Goal: Transaction & Acquisition: Purchase product/service

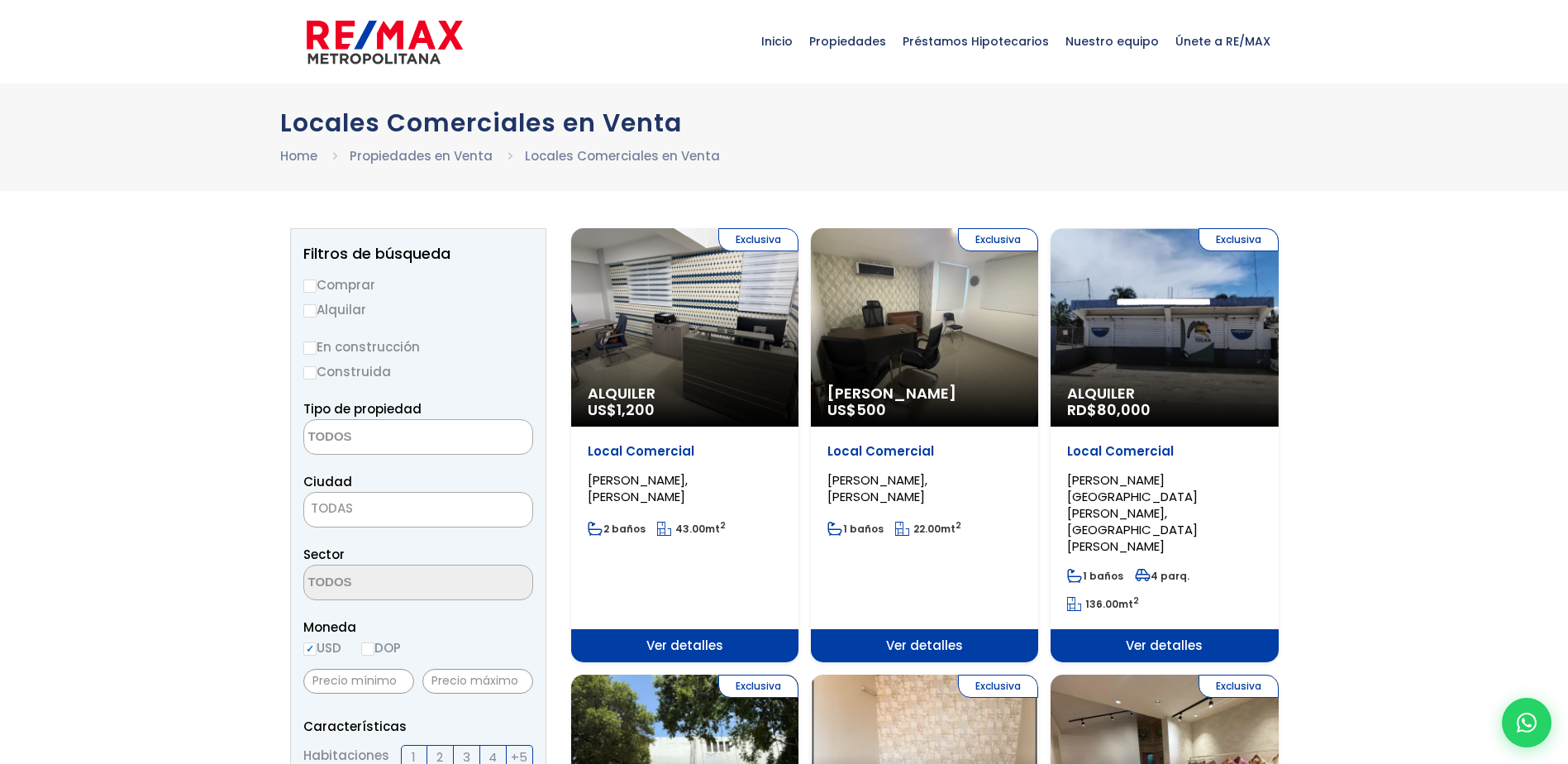
select select
click at [313, 288] on input "Comprar" at bounding box center [309, 285] width 13 height 13
radio input "true"
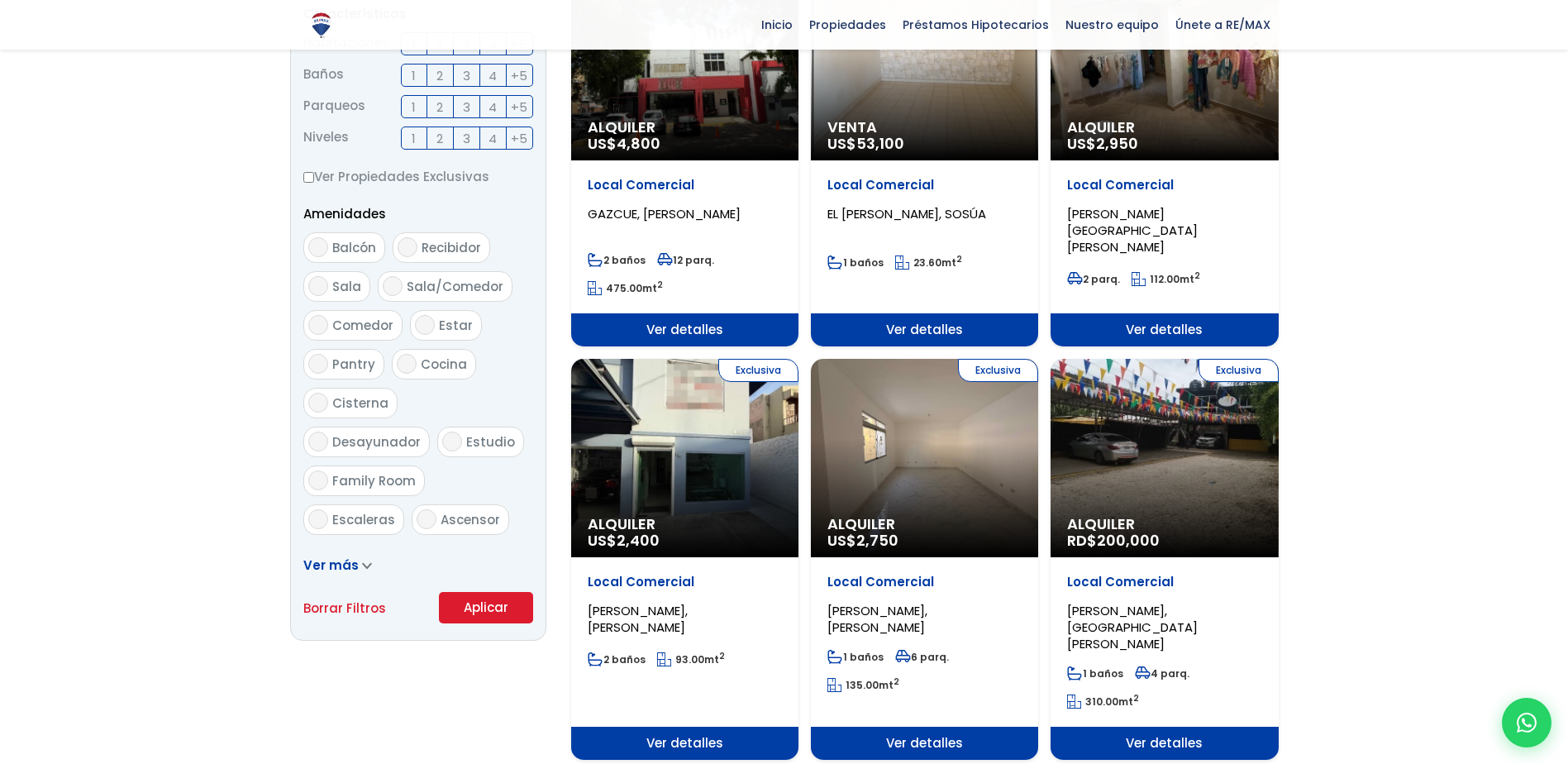
scroll to position [909, 0]
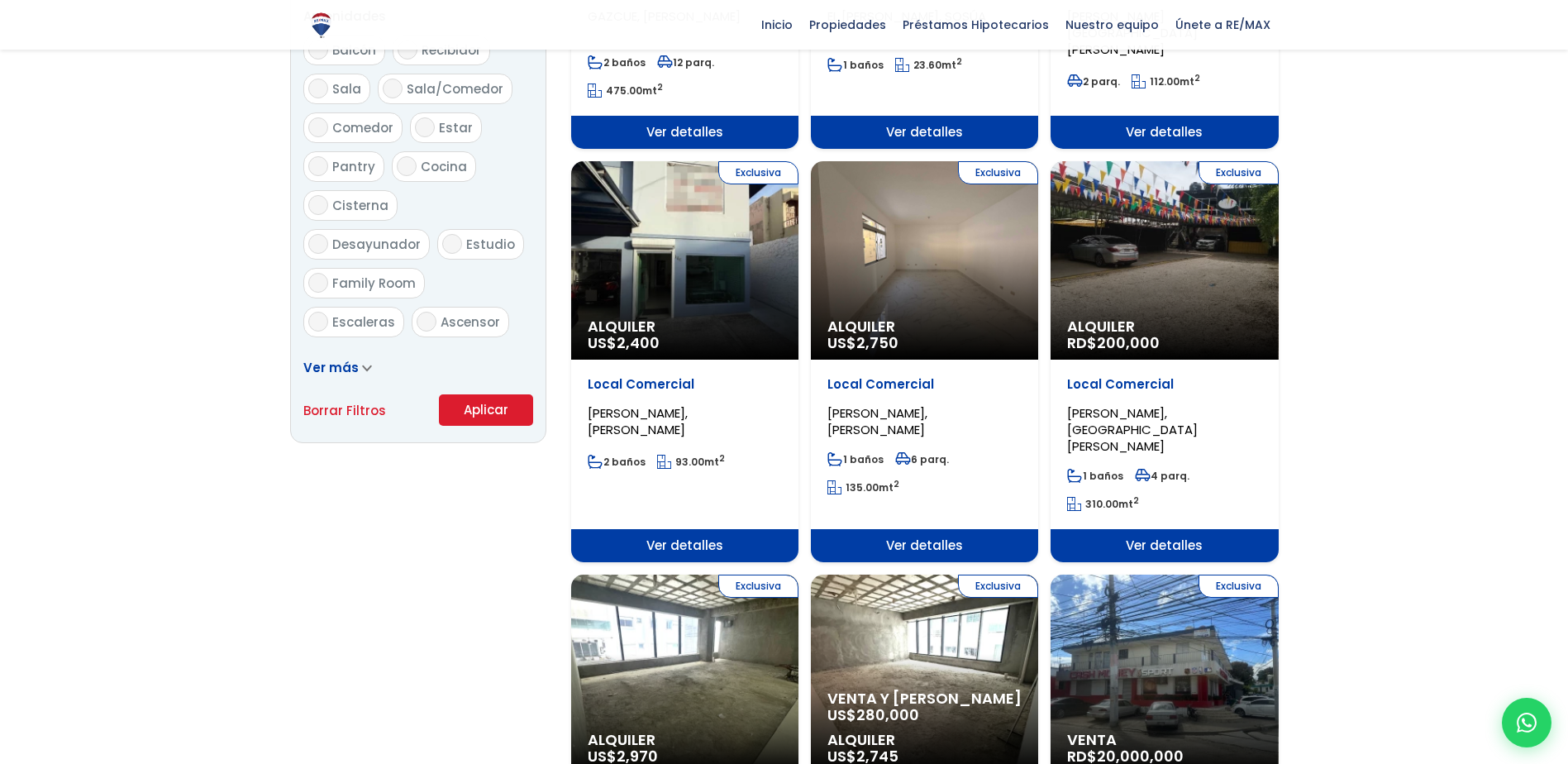
click at [491, 407] on button "Aplicar" at bounding box center [486, 409] width 94 height 31
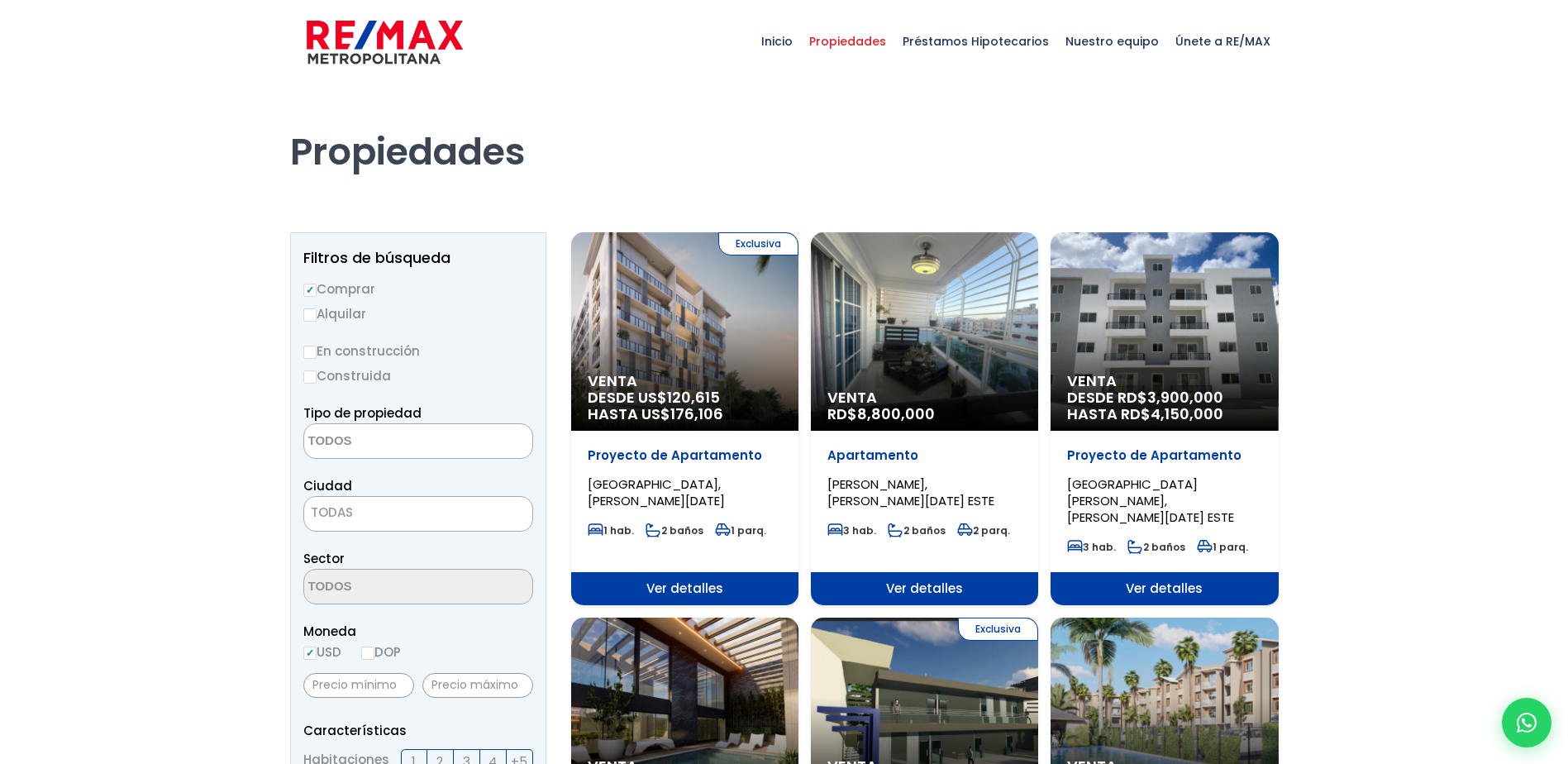
select select
